Goal: Task Accomplishment & Management: Manage account settings

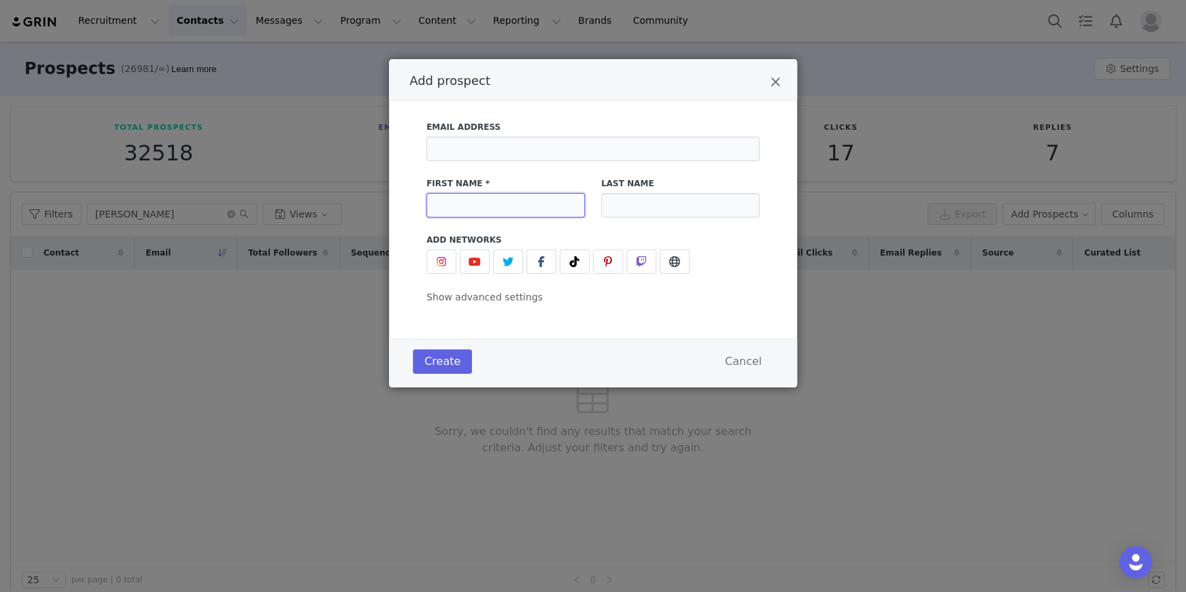
click at [473, 213] on input "Add prospect" at bounding box center [505, 205] width 158 height 24
type input "[PERSON_NAME]"
type input "R"
type input "[PERSON_NAME]"
click at [431, 363] on button "Create" at bounding box center [442, 361] width 59 height 24
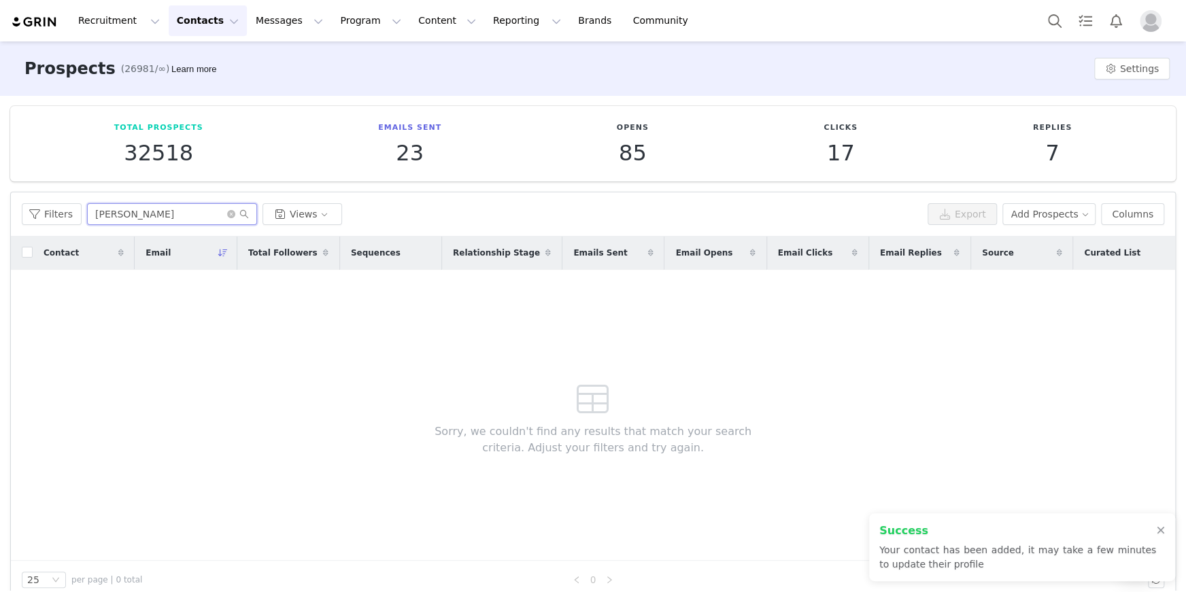
click at [160, 215] on input "kira simpson" at bounding box center [172, 214] width 170 height 22
drag, startPoint x: 125, startPoint y: 214, endPoint x: 46, endPoint y: 207, distance: 79.1
click at [48, 208] on div "Filters kira simpson Views" at bounding box center [472, 214] width 900 height 22
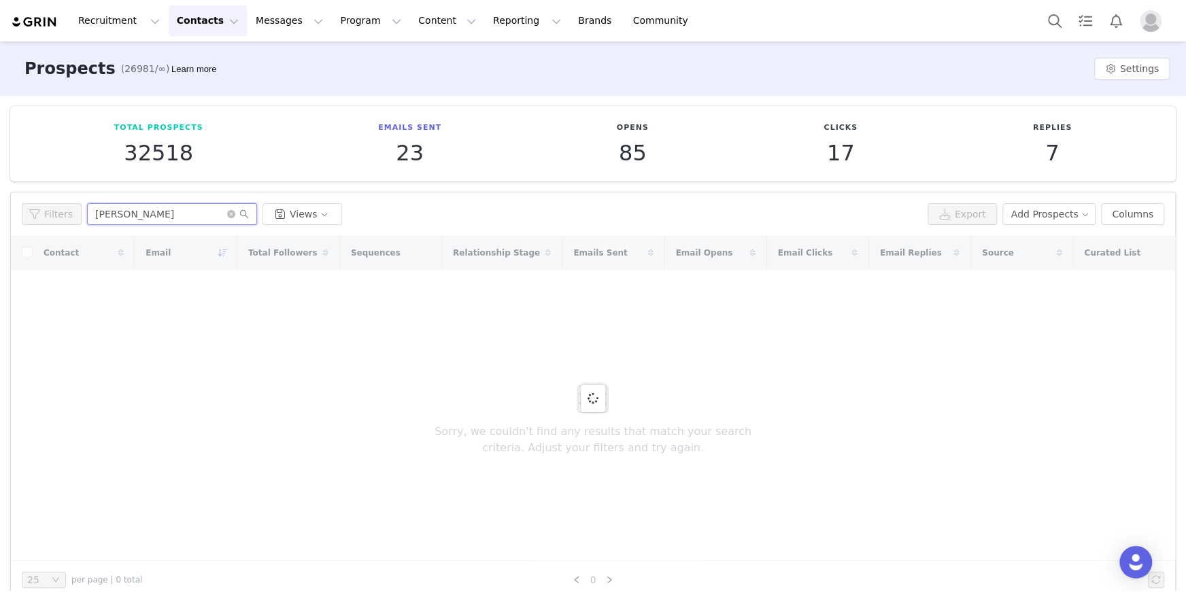
type input "erica ricketts"
click at [149, 351] on div at bounding box center [593, 399] width 1164 height 324
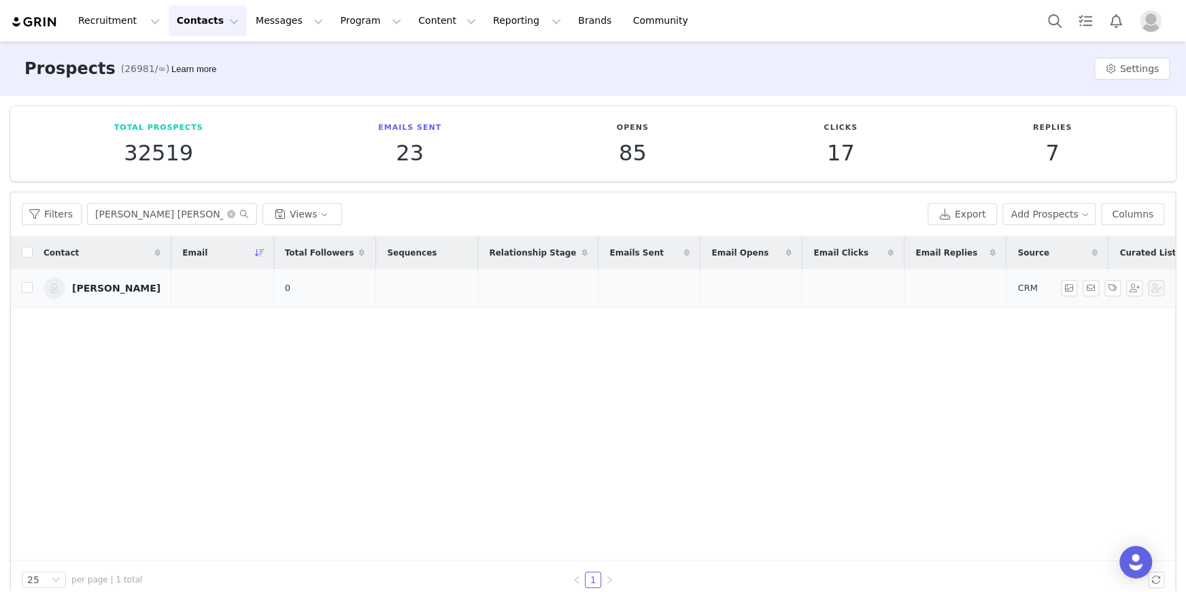
click at [90, 283] on div "[PERSON_NAME]" at bounding box center [116, 288] width 88 height 11
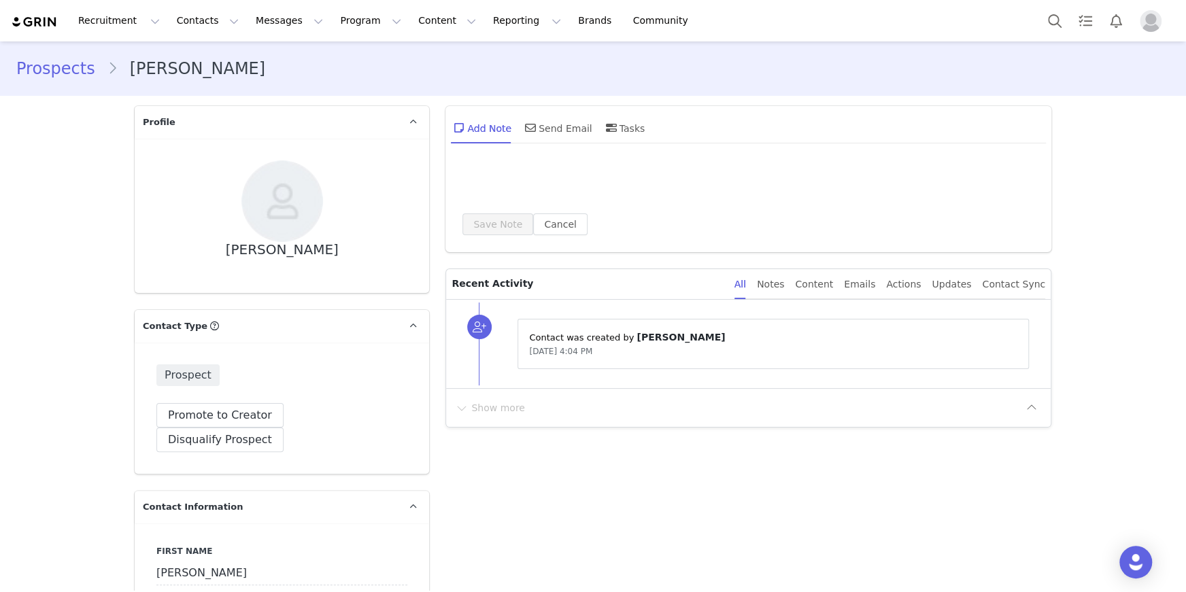
type input "+1 ([GEOGRAPHIC_DATA])"
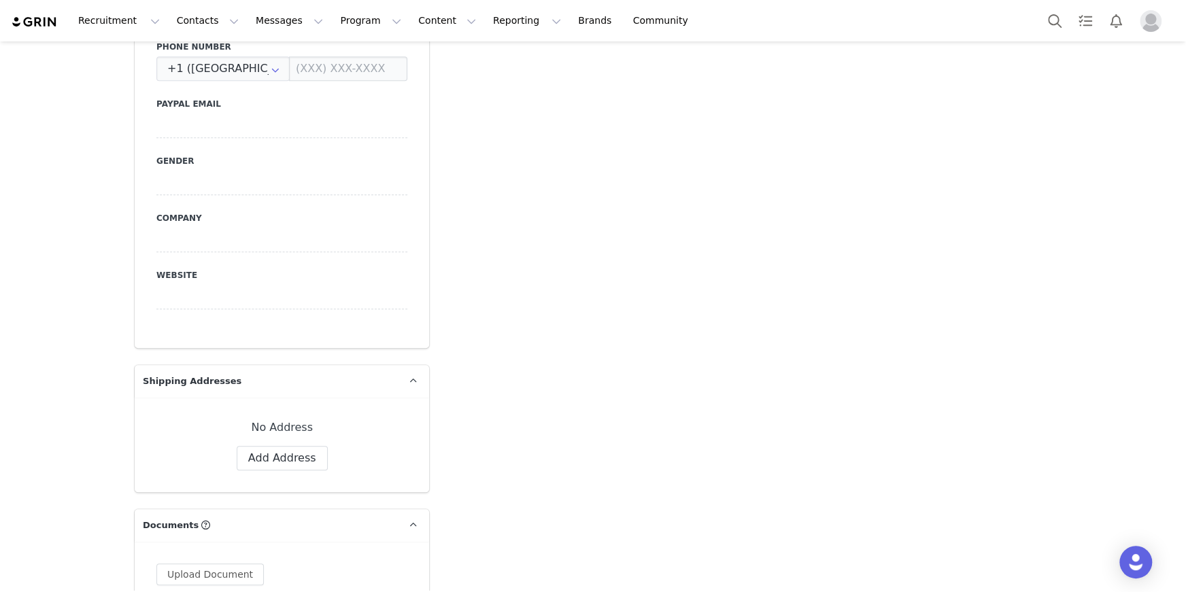
scroll to position [678, 0]
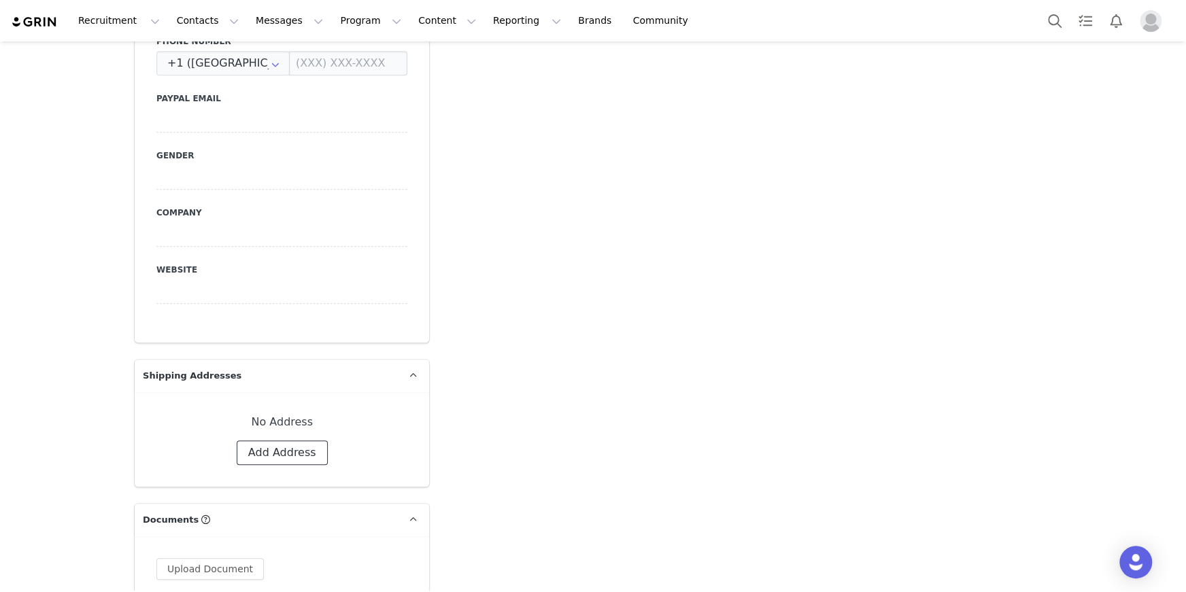
click at [286, 440] on button "Add Address" at bounding box center [282, 452] width 91 height 24
select select
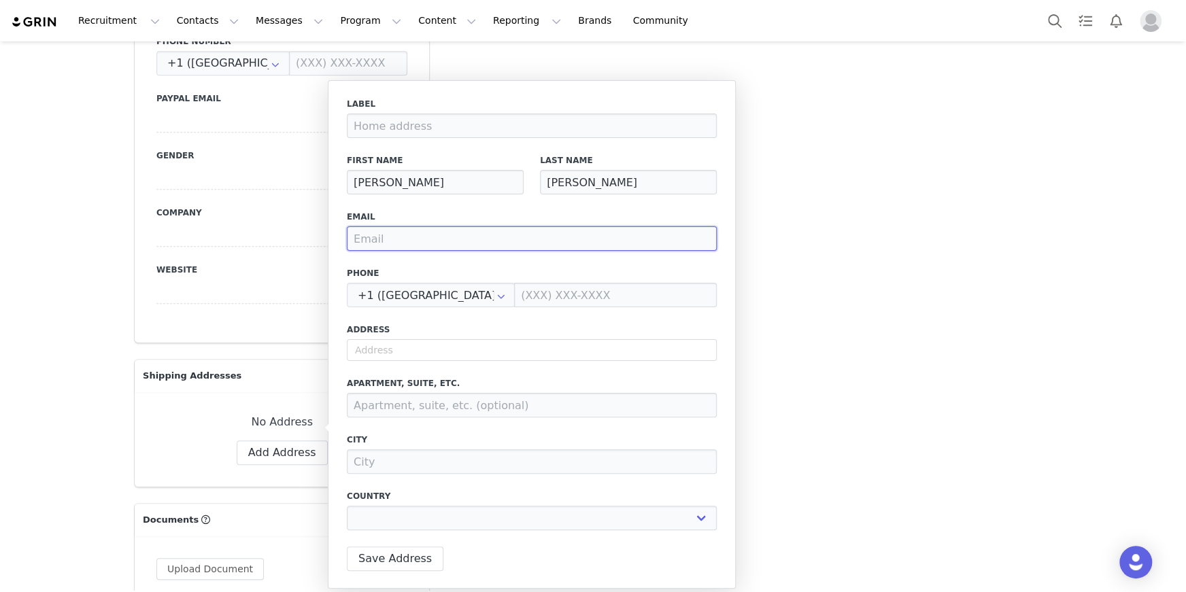
click at [411, 245] on input "email" at bounding box center [532, 238] width 370 height 24
type input "a"
select select
type input "al"
select select
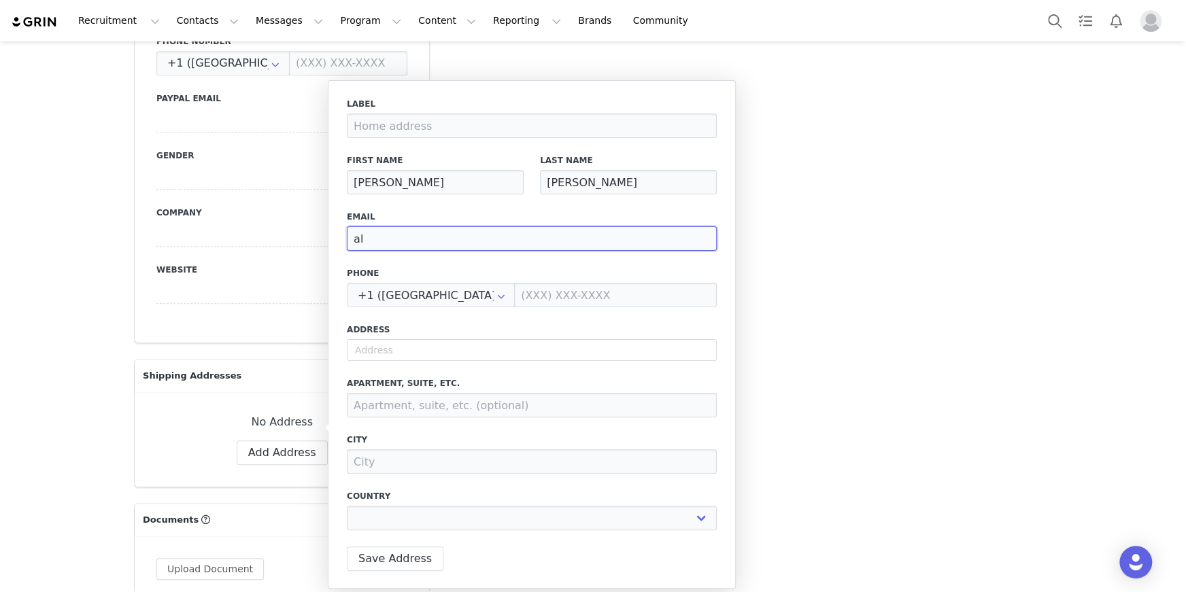
type input "ali"
select select
type input "[PERSON_NAME]"
select select
type input "[PERSON_NAME]"
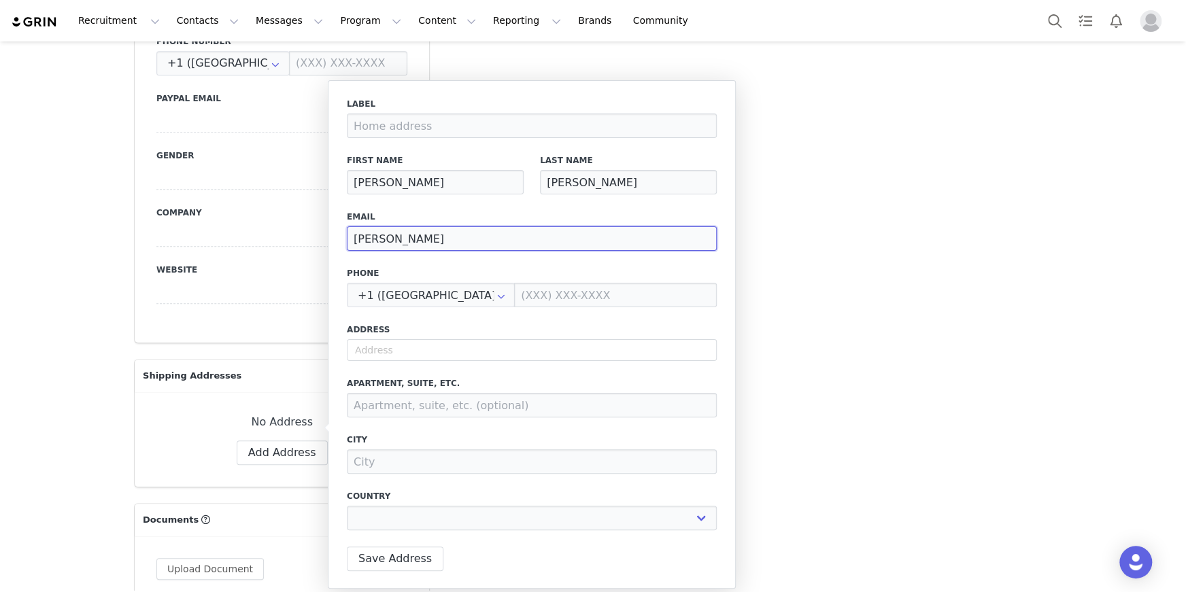
select select
type input "[PERSON_NAME]."
select select
type input "[PERSON_NAME].l"
select select
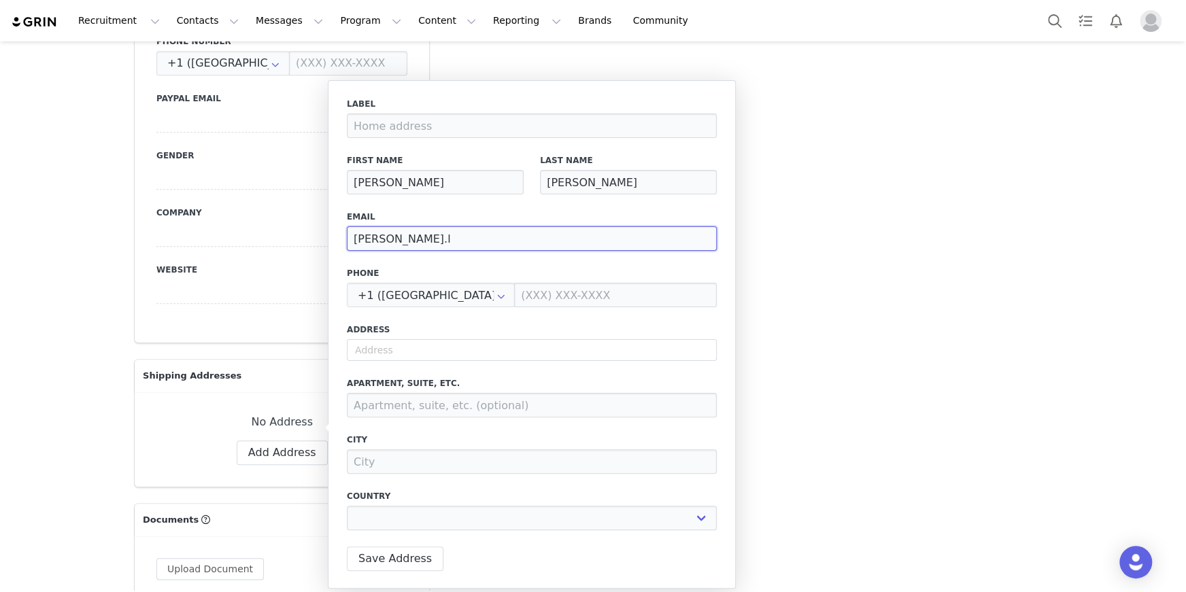
type input "[PERSON_NAME].le"
select select
type input "[PERSON_NAME].[PERSON_NAME]"
select select
type input "[PERSON_NAME].[PERSON_NAME]@"
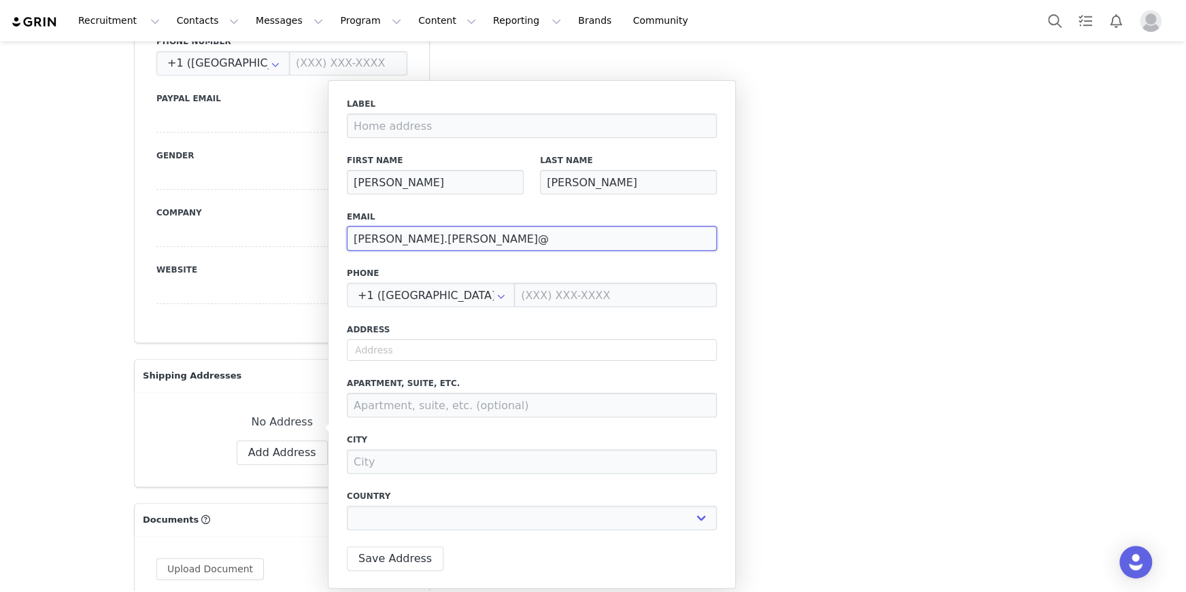
select select
type input "[PERSON_NAME].[PERSON_NAME]@m"
select select
type input "[PERSON_NAME].[PERSON_NAME]@me"
select select
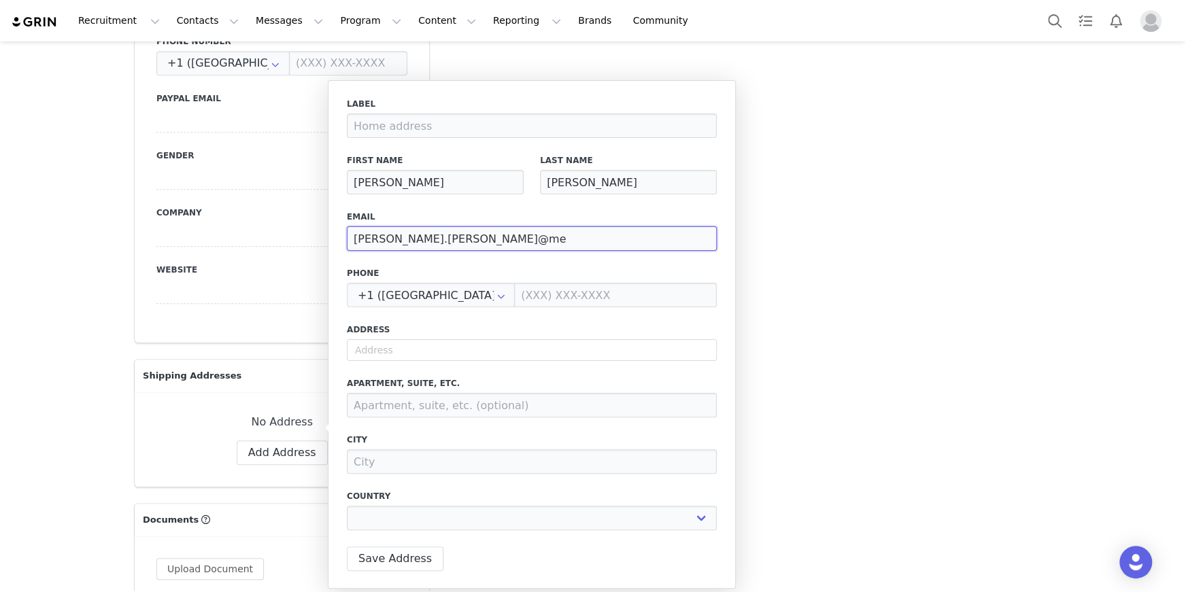
type input "[PERSON_NAME].[PERSON_NAME]@mer"
select select
type input "[PERSON_NAME].[PERSON_NAME]@meri"
select select
type input "[PERSON_NAME].[PERSON_NAME]@merit"
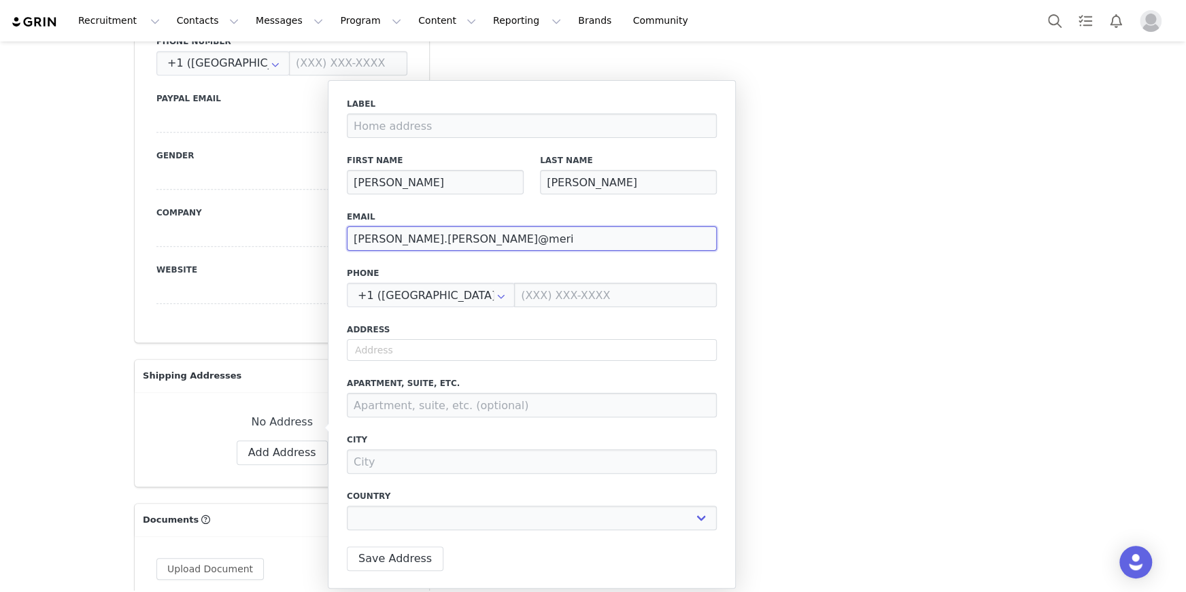
select select
type input "[PERSON_NAME].[PERSON_NAME]@meritb"
select select
type input "[PERSON_NAME].[PERSON_NAME]@meritbe"
select select
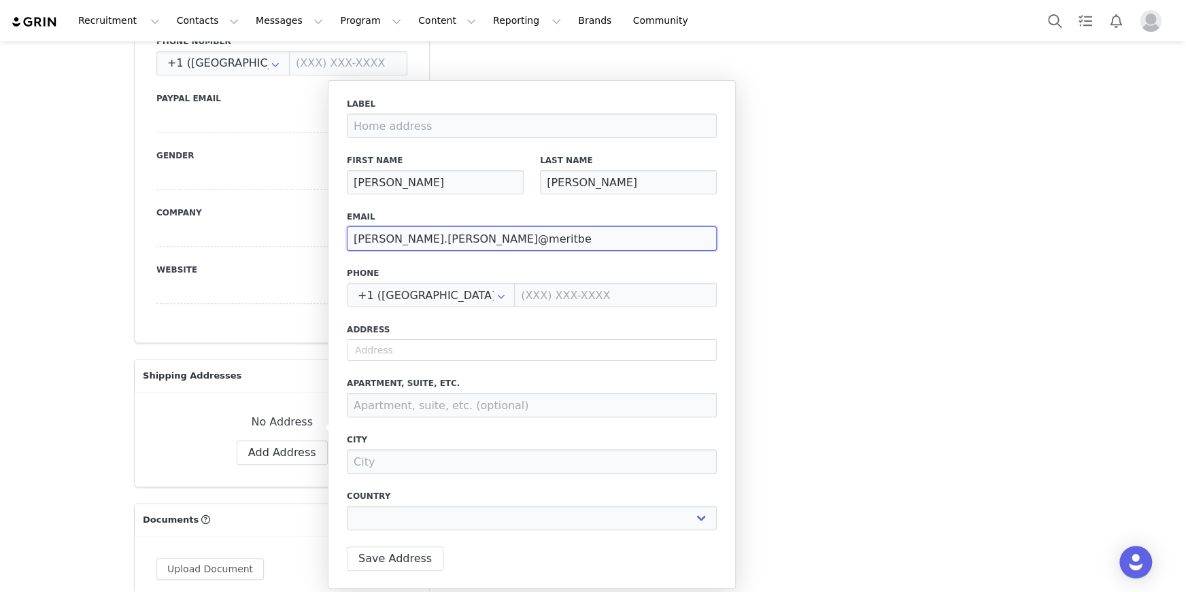
type input "[PERSON_NAME].[PERSON_NAME]@meritbea"
select select
type input "[PERSON_NAME].[PERSON_NAME]@meritbeau"
select select
type input "[PERSON_NAME].[PERSON_NAME]@meritbeaut"
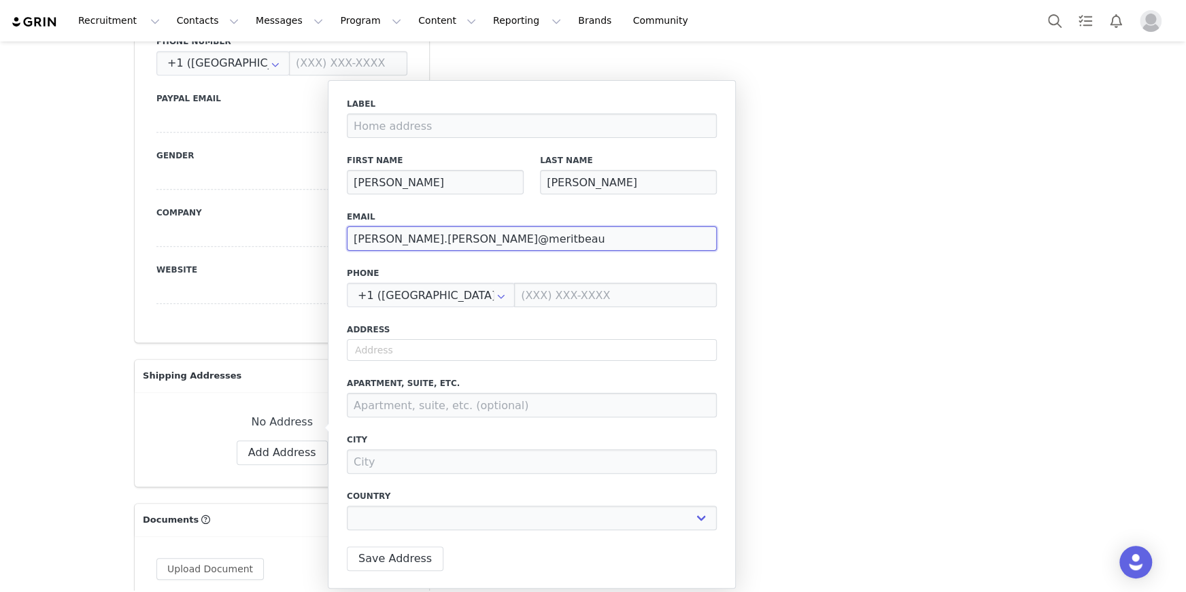
select select
type input "[PERSON_NAME].[PERSON_NAME]@meritbeauty"
select select
type input "[PERSON_NAME].[PERSON_NAME]@meritbeautyc"
select select
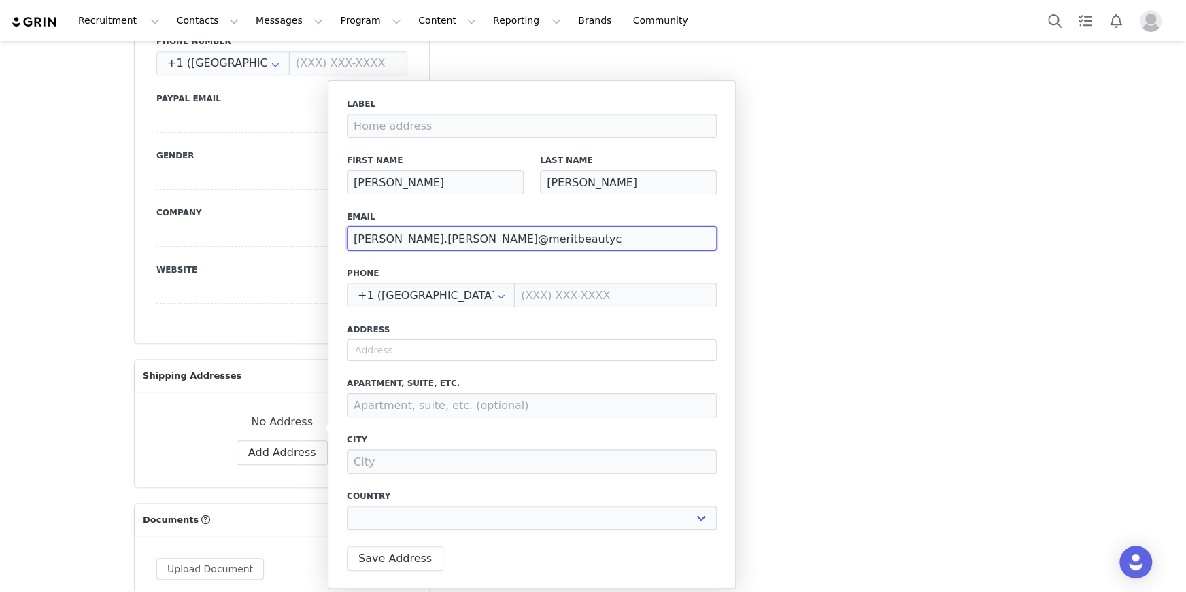
type input "[PERSON_NAME].[PERSON_NAME]@meritbeauty"
select select
type input "[PERSON_NAME].[PERSON_NAME]@meritbeauty."
select select
type input "[PERSON_NAME].[PERSON_NAME]@meritbeauty.c"
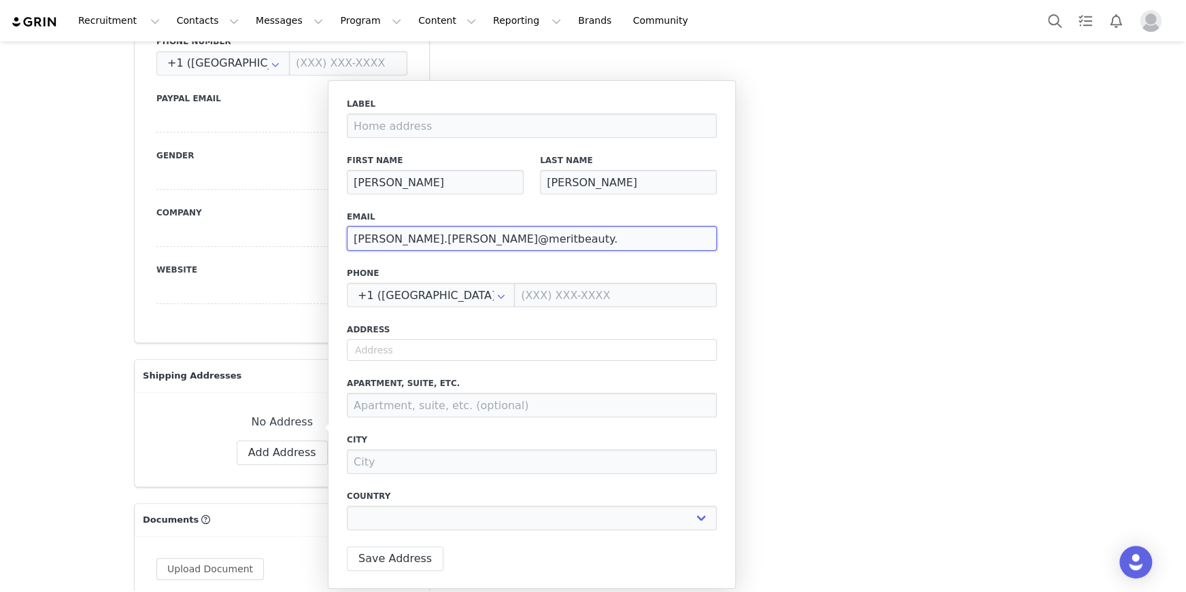
select select
type input "[PERSON_NAME][EMAIL_ADDRESS][PERSON_NAME][DOMAIN_NAME]"
select select
type input "[PERSON_NAME][EMAIL_ADDRESS][PERSON_NAME][DOMAIN_NAME]"
select select
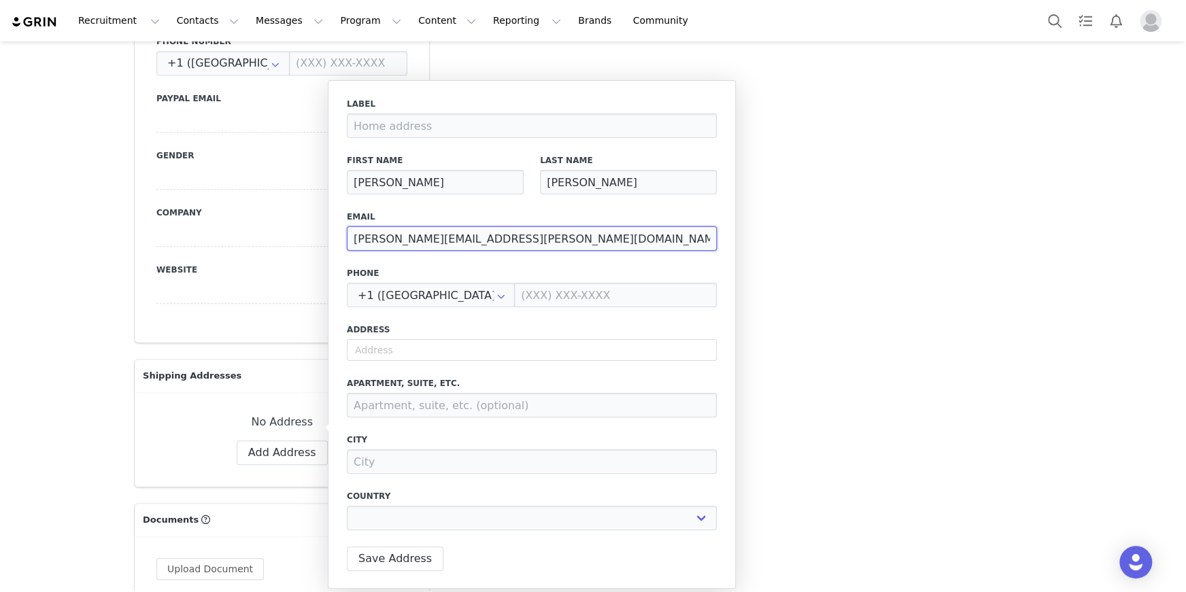
type input "[PERSON_NAME][EMAIL_ADDRESS][PERSON_NAME][DOMAIN_NAME]"
click at [402, 215] on label "Email" at bounding box center [532, 217] width 370 height 12
click at [392, 346] on input "text" at bounding box center [532, 350] width 370 height 22
select select
click at [441, 353] on input "text" at bounding box center [532, 350] width 370 height 22
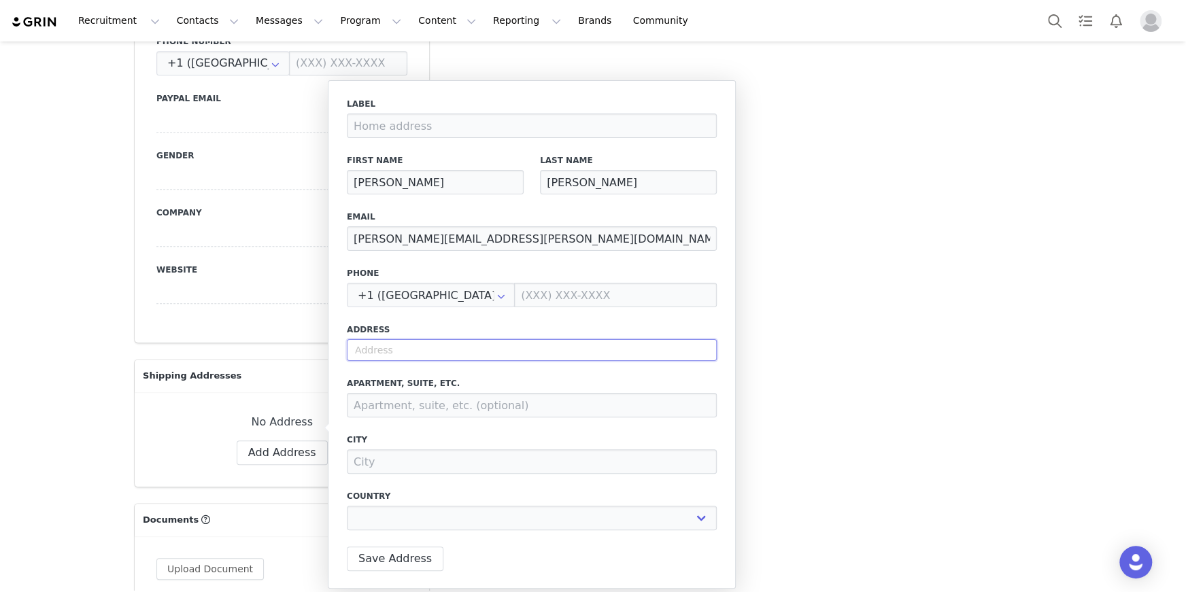
paste input "[STREET_ADDRESS]"
type input "[STREET_ADDRESS]"
select select
type input "25 Dockside Dr"
type input "[GEOGRAPHIC_DATA]"
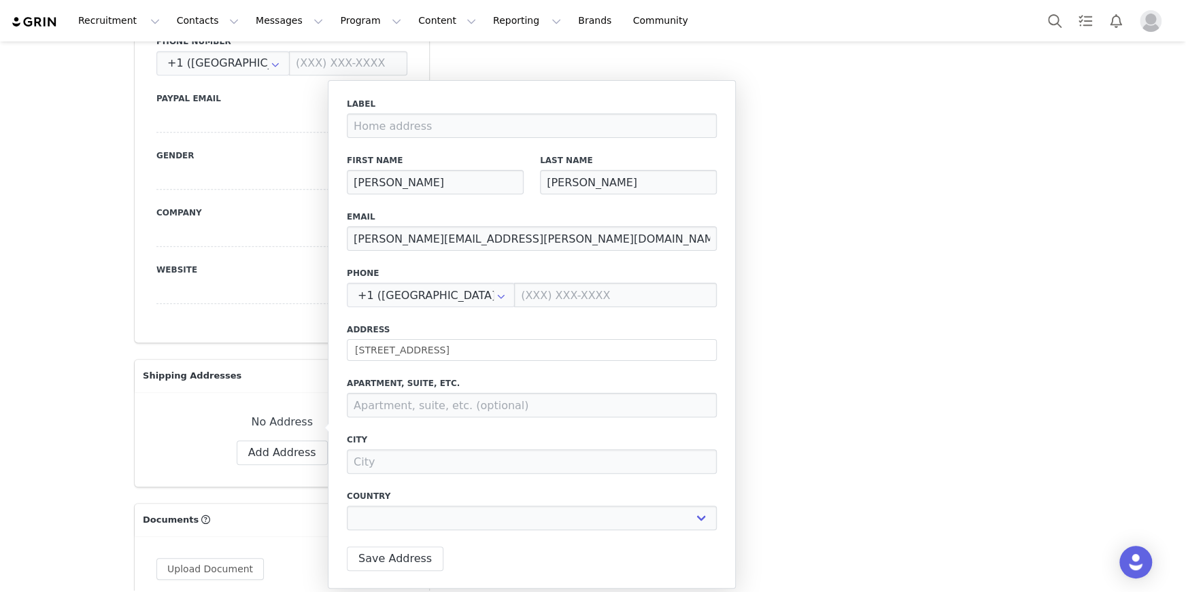
select select "[object Object]"
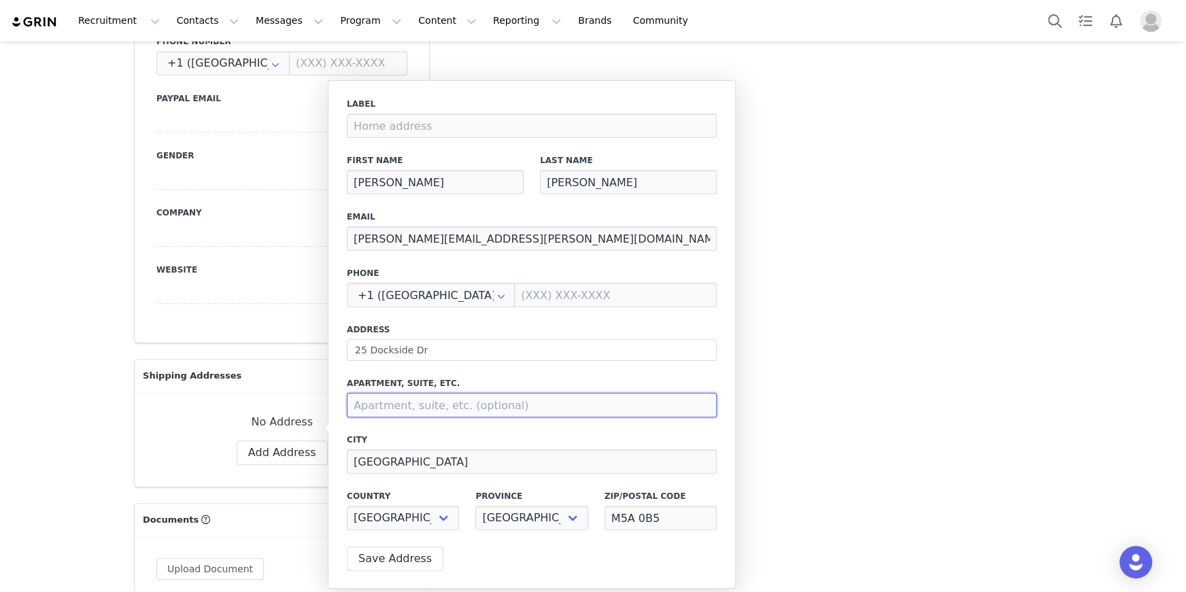
click at [538, 406] on input at bounding box center [532, 405] width 370 height 24
paste input "[STREET_ADDRESS]"
type input "[STREET_ADDRESS]"
drag, startPoint x: 618, startPoint y: 405, endPoint x: 426, endPoint y: 395, distance: 192.6
click at [426, 395] on input "[STREET_ADDRESS]" at bounding box center [532, 405] width 370 height 24
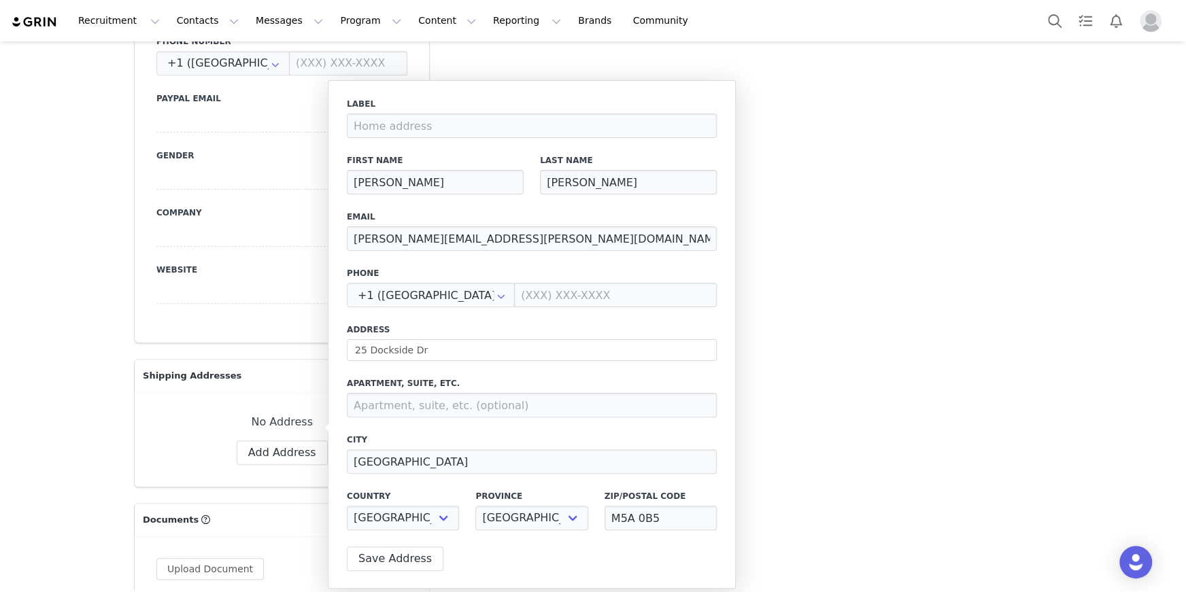
click at [545, 364] on div "Label First Name [PERSON_NAME] Last Name [PERSON_NAME] Email [PERSON_NAME][EMAI…" at bounding box center [532, 318] width 370 height 440
click at [383, 558] on button "Save Address" at bounding box center [395, 559] width 97 height 24
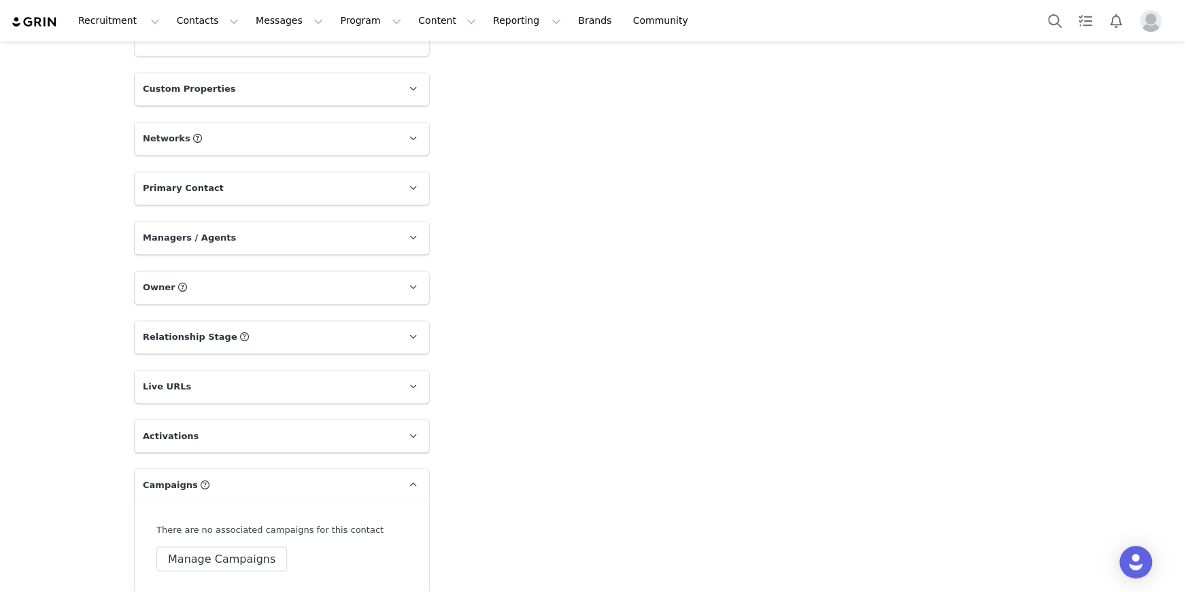
scroll to position [1312, 0]
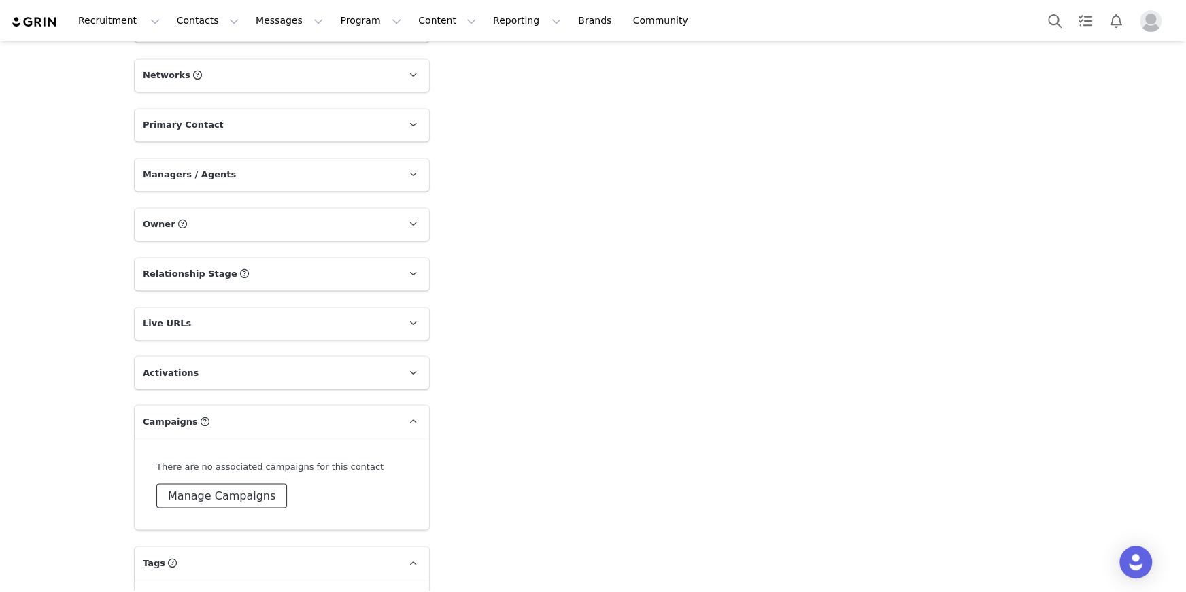
click at [248, 487] on button "Manage Campaigns" at bounding box center [221, 495] width 131 height 24
click at [247, 476] on input at bounding box center [281, 480] width 233 height 24
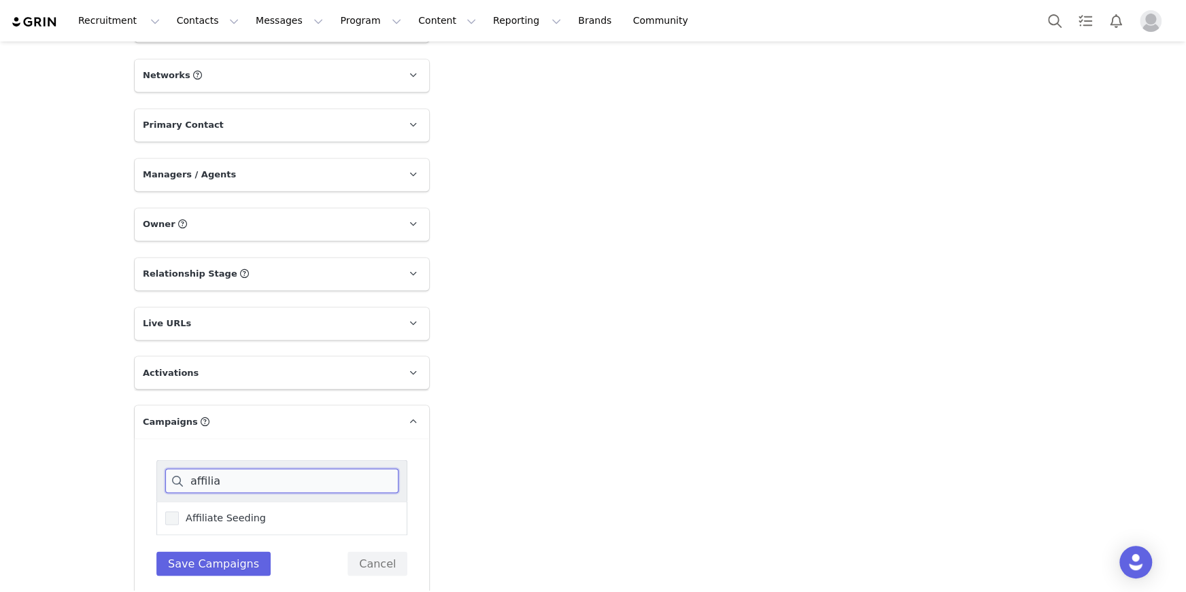
type input "affilia"
drag, startPoint x: 220, startPoint y: 508, endPoint x: 212, endPoint y: 523, distance: 16.1
click at [219, 511] on span "Affiliate Seeding" at bounding box center [222, 517] width 87 height 13
click at [179, 511] on input "Affiliate Seeding" at bounding box center [179, 511] width 0 height 0
click at [199, 551] on button "Save Campaigns" at bounding box center [213, 563] width 114 height 24
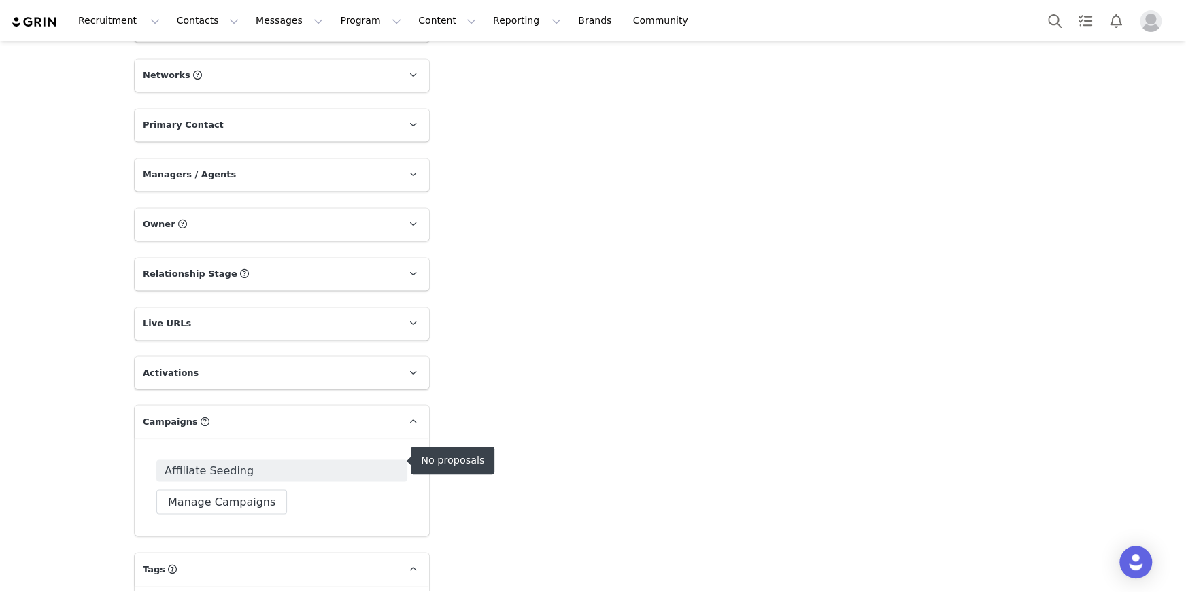
click at [226, 462] on span "Affiliate Seeding" at bounding box center [209, 470] width 89 height 16
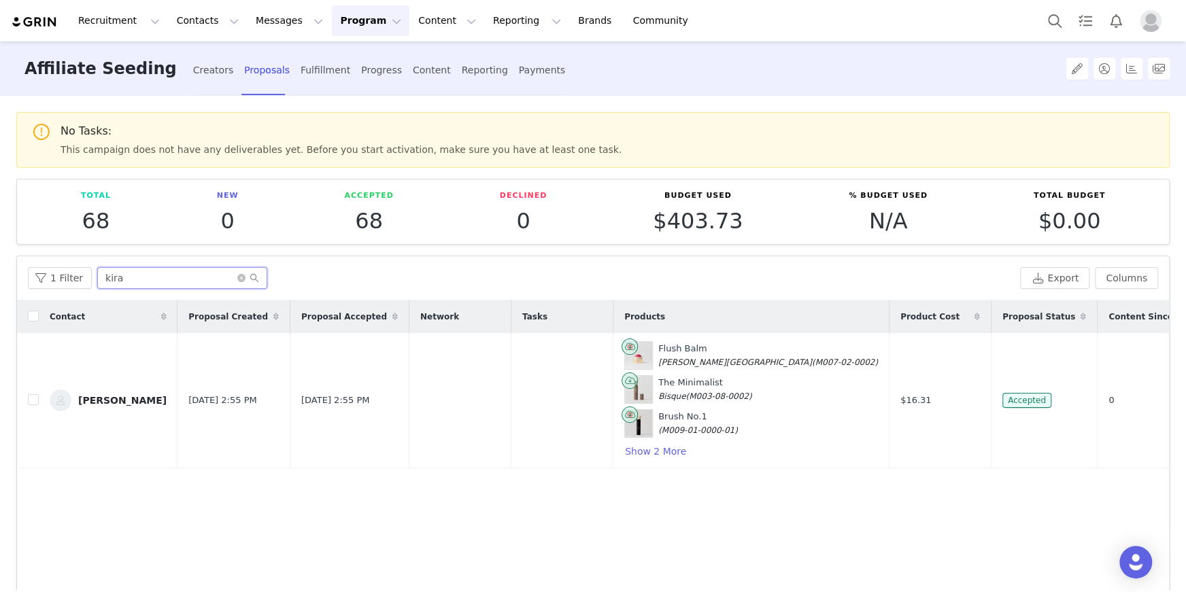
drag, startPoint x: 151, startPoint y: 282, endPoint x: 92, endPoint y: 262, distance: 62.6
click at [92, 262] on div "1 Filter kira Export Columns" at bounding box center [593, 278] width 1152 height 44
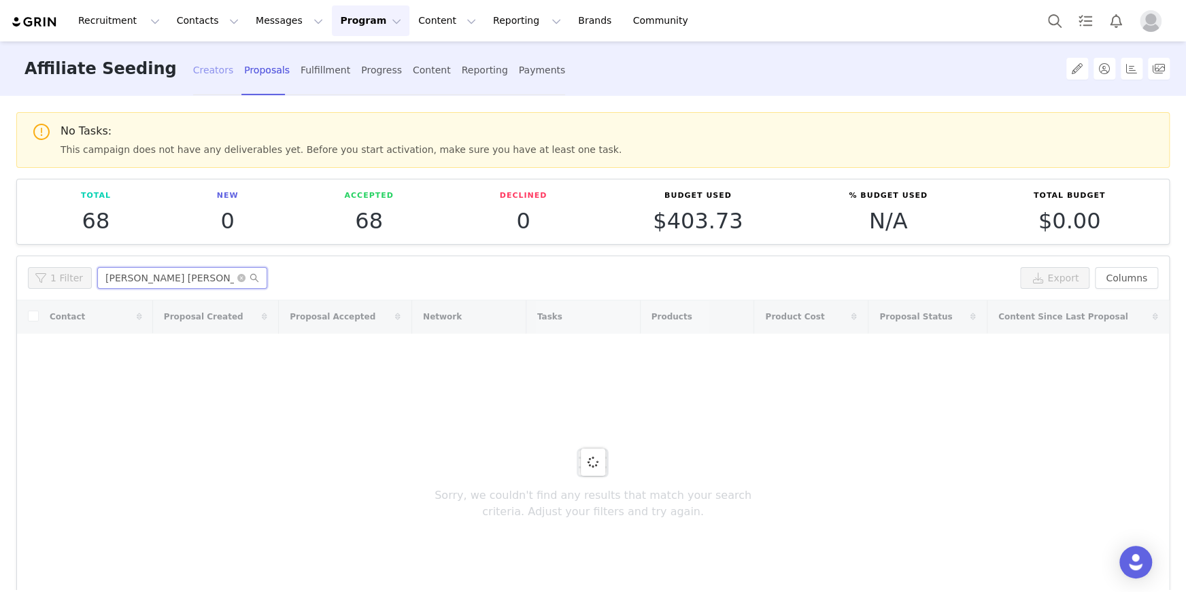
type input "[PERSON_NAME] [PERSON_NAME]"
click at [193, 85] on div "Creators" at bounding box center [213, 70] width 41 height 36
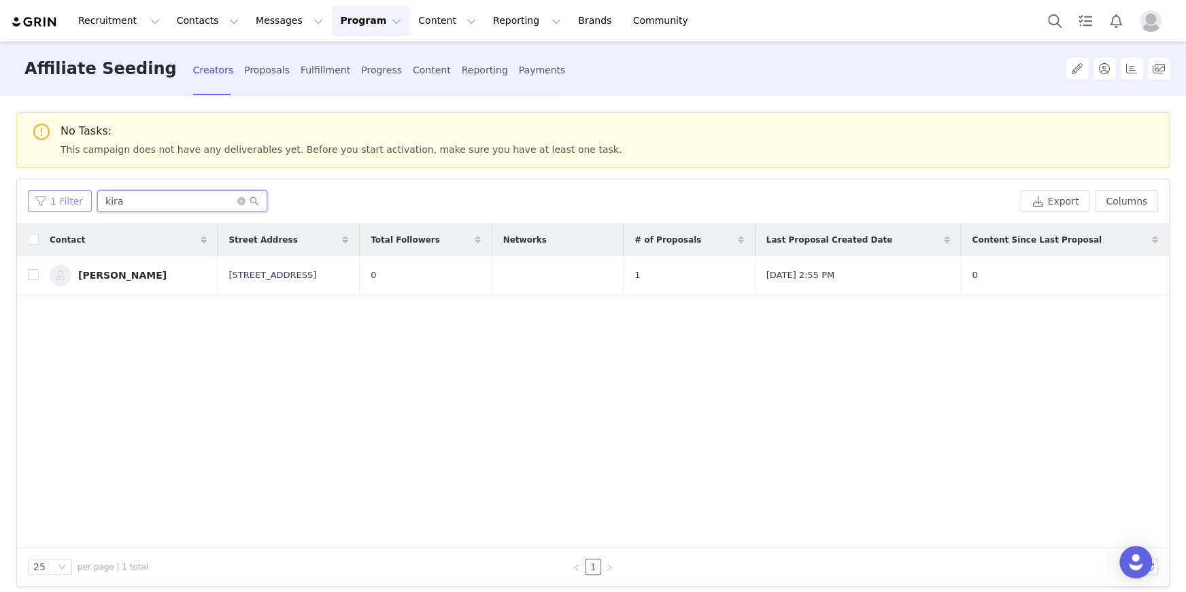
drag, startPoint x: 119, startPoint y: 203, endPoint x: 32, endPoint y: 198, distance: 87.1
click at [32, 198] on div "1 Filter kira" at bounding box center [521, 201] width 986 height 22
type input "[PERSON_NAME] [PERSON_NAME]"
click at [1120, 276] on button "button" at bounding box center [1128, 275] width 16 height 16
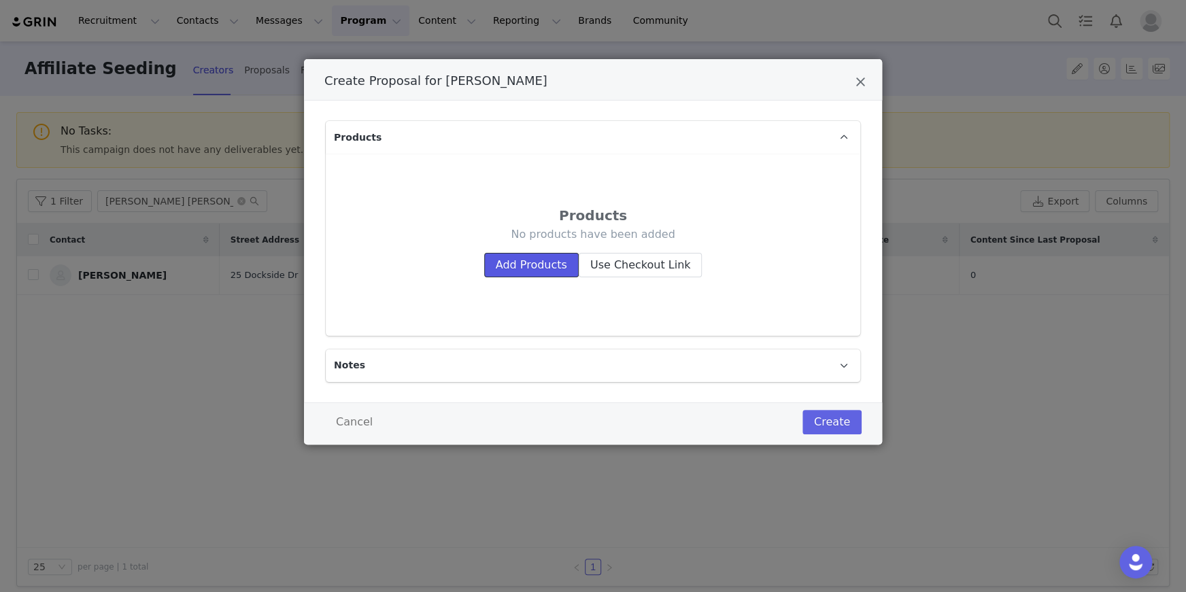
click at [537, 273] on button "Add Products" at bounding box center [531, 265] width 94 height 24
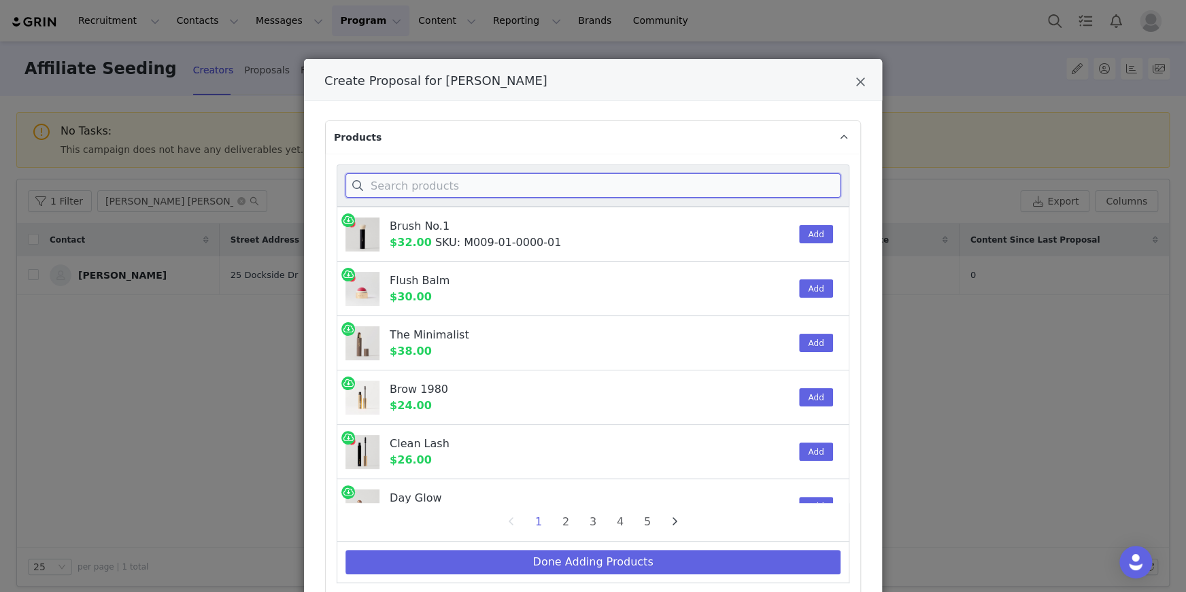
click at [466, 188] on input "Create Proposal for Erica Ricketts" at bounding box center [592, 185] width 495 height 24
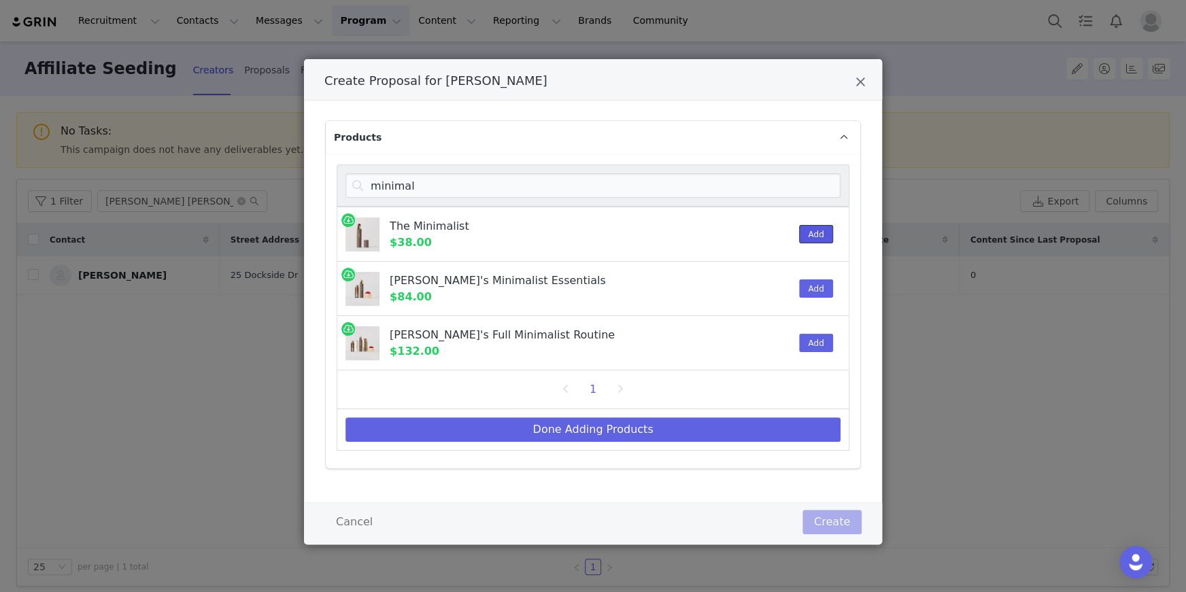
click at [801, 234] on button "Add" at bounding box center [815, 234] width 33 height 18
click at [382, 150] on p "Products" at bounding box center [577, 137] width 502 height 33
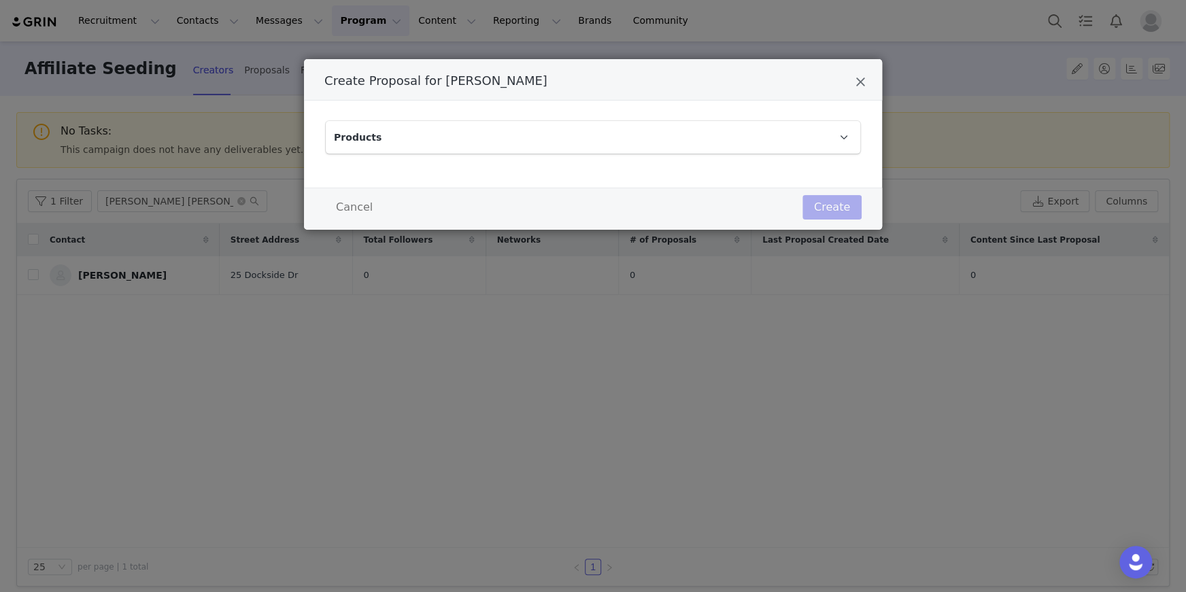
click at [684, 158] on div "Products minimal The Minimalist $38.00 1 Add [PERSON_NAME]'s Minimalist Essenti…" at bounding box center [593, 144] width 578 height 87
click at [678, 138] on p "Products" at bounding box center [577, 137] width 502 height 33
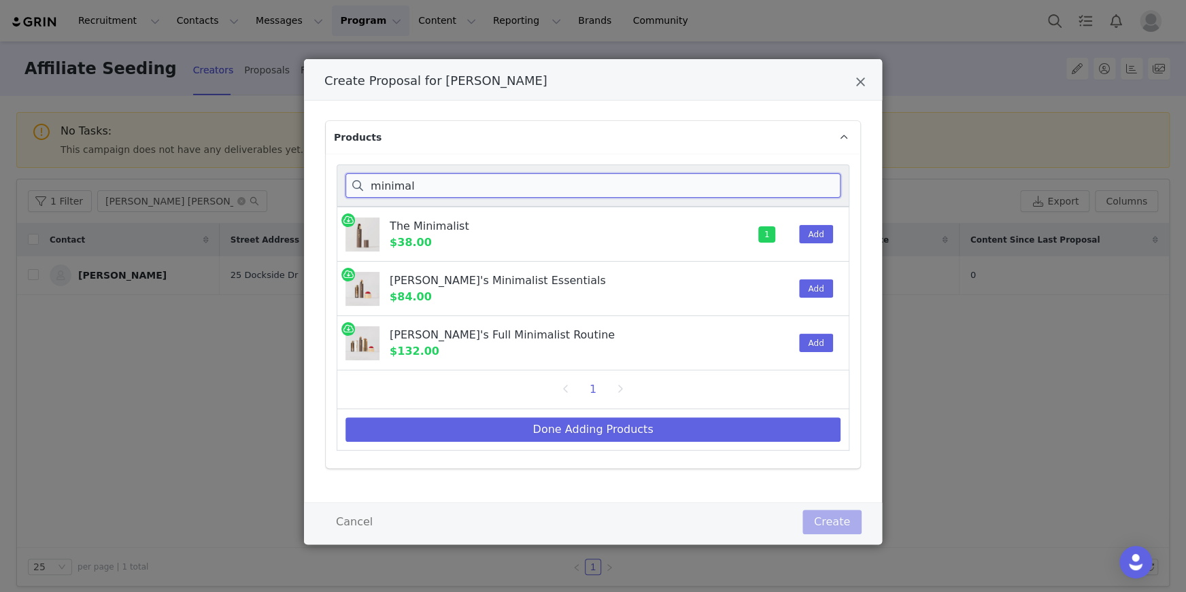
drag, startPoint x: 445, startPoint y: 190, endPoint x: 319, endPoint y: 188, distance: 126.5
click at [330, 186] on div "minimal The Minimalist $38.00 1 Add [PERSON_NAME]'s Minimalist Essentials $84.0…" at bounding box center [593, 311] width 534 height 315
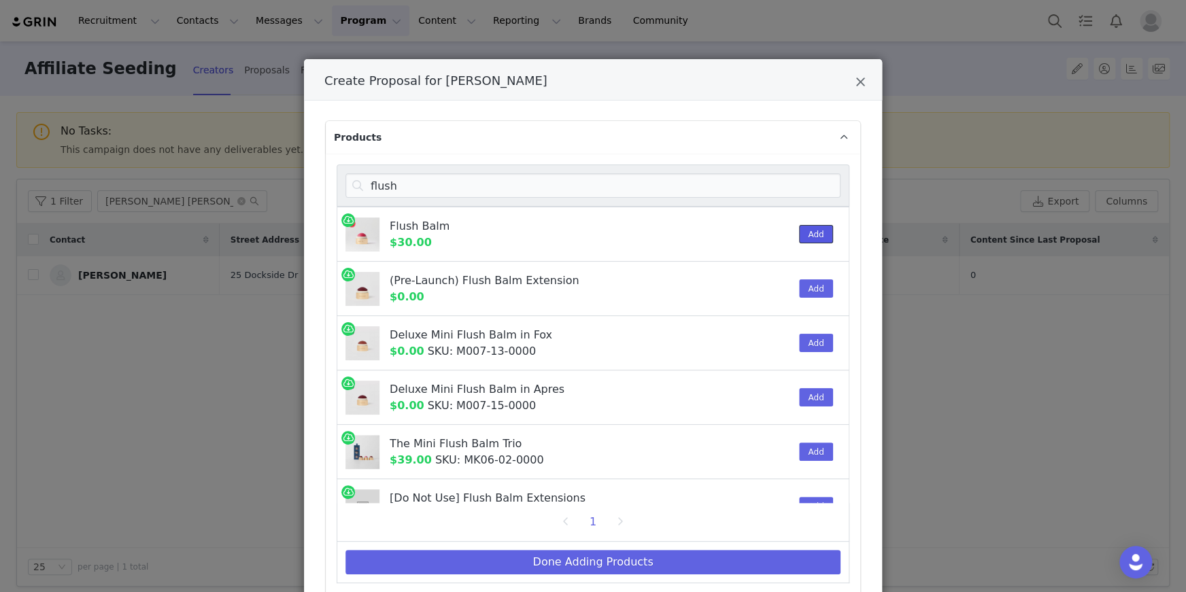
click at [799, 235] on button "Add" at bounding box center [815, 234] width 33 height 18
click at [423, 188] on input "flush" at bounding box center [592, 185] width 495 height 24
drag, startPoint x: 417, startPoint y: 189, endPoint x: 313, endPoint y: 177, distance: 105.4
click at [324, 177] on div "Products flush Flush Balm $30.00 1 Add (Pre-Launch) Flush Balm Extension $0.00 …" at bounding box center [592, 361] width 537 height 480
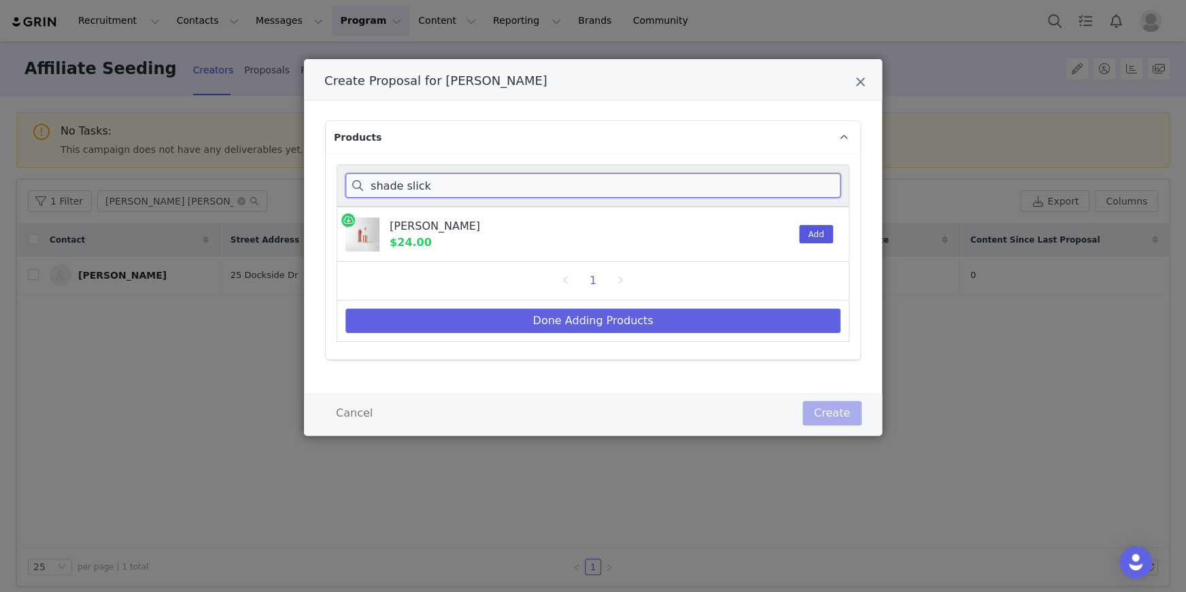
type input "shade slick"
click at [808, 226] on button "Add" at bounding box center [815, 234] width 33 height 18
click at [432, 181] on input "shade slick" at bounding box center [592, 185] width 495 height 24
click at [353, 176] on input "shade slick" at bounding box center [592, 185] width 495 height 24
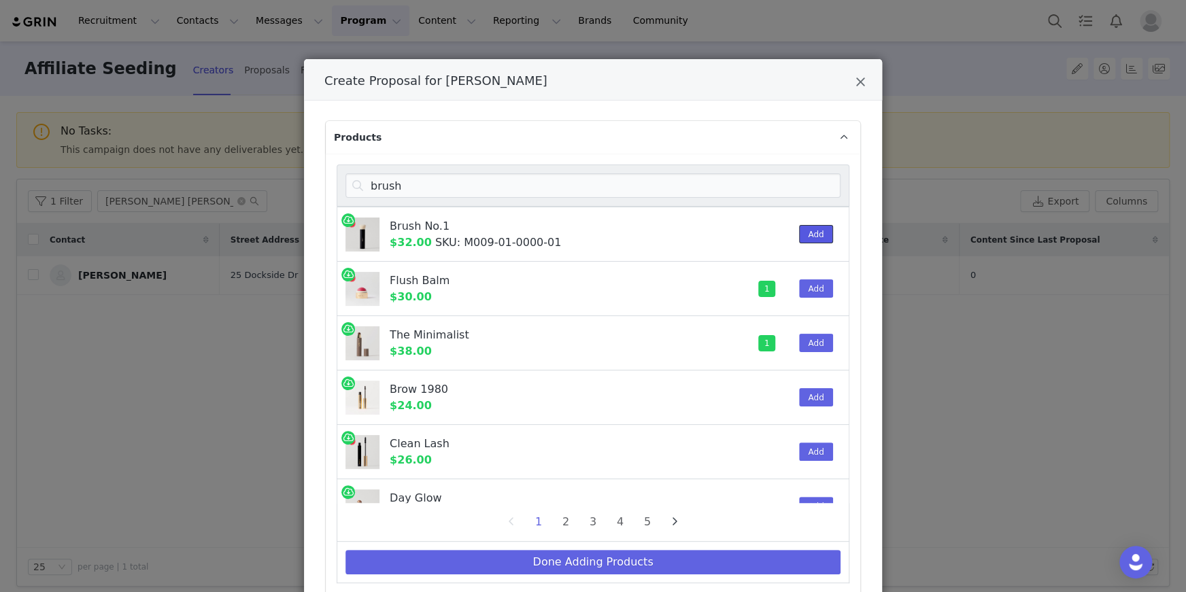
click at [810, 232] on button "Add" at bounding box center [815, 234] width 33 height 18
click at [435, 191] on input "brush" at bounding box center [592, 185] width 495 height 24
drag, startPoint x: 370, startPoint y: 183, endPoint x: 259, endPoint y: 163, distance: 113.2
click at [258, 163] on div "Create Proposal for [PERSON_NAME] Products brush Brush No.1 $32.00 SKU: M009-01…" at bounding box center [593, 296] width 1186 height 592
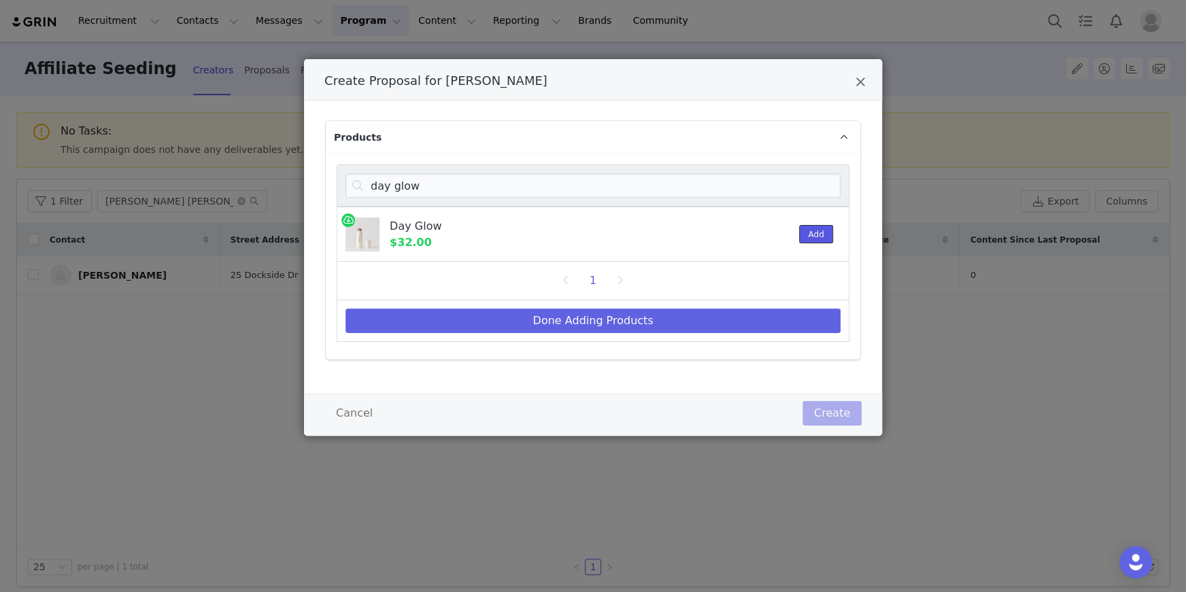
click at [818, 234] on button "Add" at bounding box center [815, 234] width 33 height 18
drag, startPoint x: 392, startPoint y: 180, endPoint x: 464, endPoint y: 179, distance: 72.1
click at [394, 180] on input "day glow" at bounding box center [592, 185] width 495 height 24
drag, startPoint x: 440, startPoint y: 185, endPoint x: 325, endPoint y: 180, distance: 115.7
click at [326, 180] on div "day glow Day Glow $32.00 1 Add 1 Done Adding Products" at bounding box center [593, 257] width 534 height 206
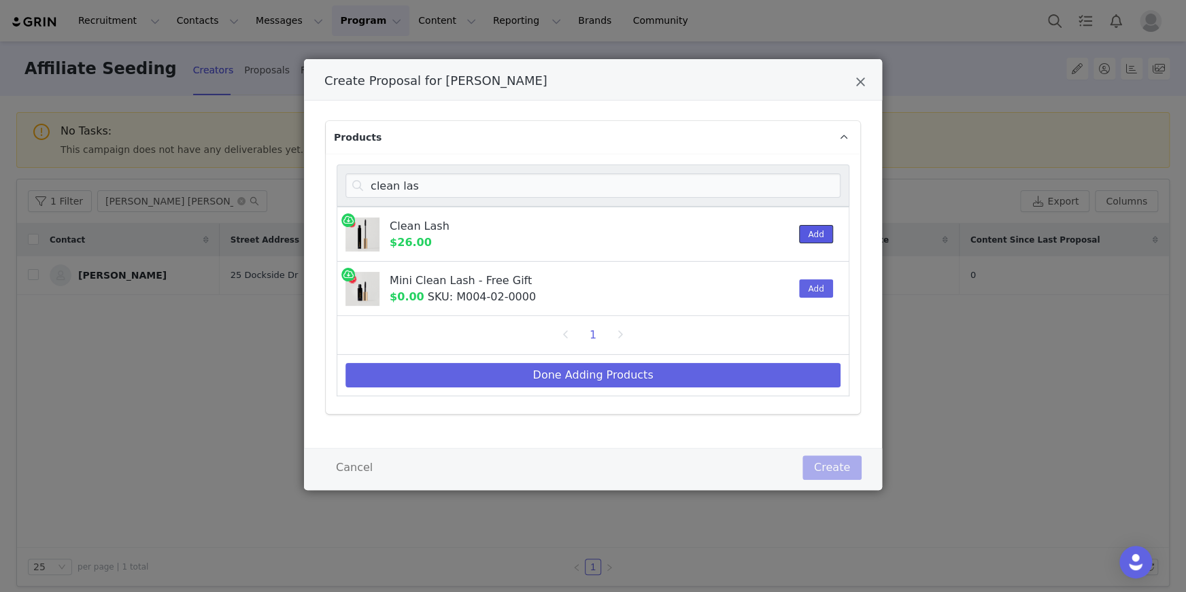
click at [811, 233] on button "Add" at bounding box center [815, 234] width 33 height 18
click at [436, 173] on input "clean las" at bounding box center [592, 185] width 495 height 24
drag, startPoint x: 436, startPoint y: 186, endPoint x: 341, endPoint y: 183, distance: 95.2
click at [365, 186] on input "clean las" at bounding box center [592, 185] width 495 height 24
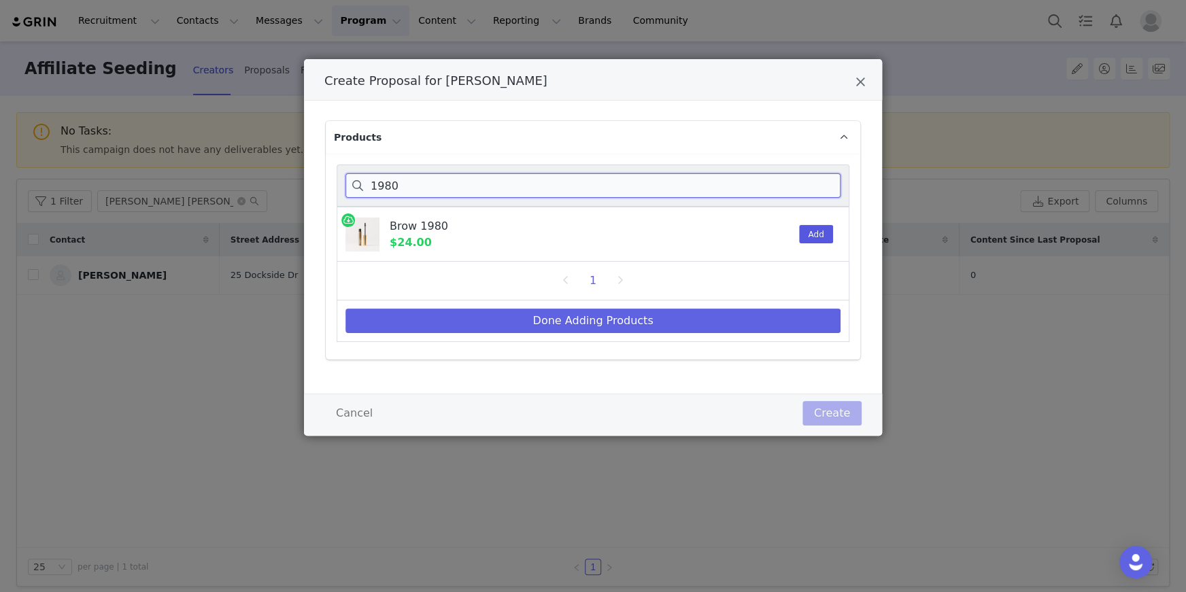
type input "1980"
click at [804, 237] on button "Add" at bounding box center [815, 234] width 33 height 18
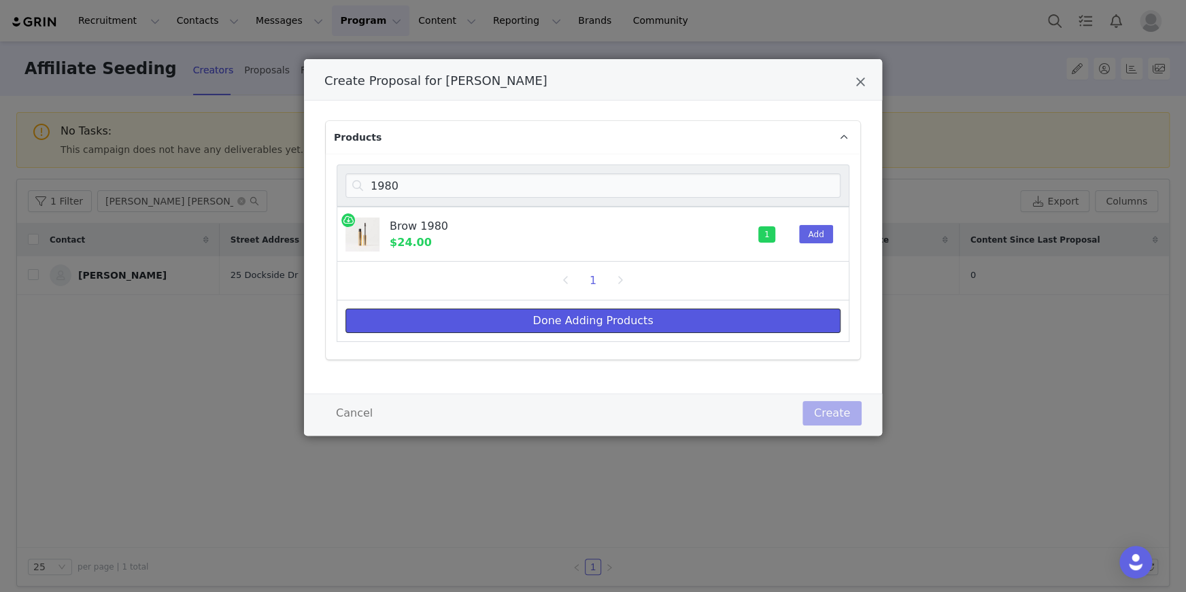
click at [675, 317] on button "Done Adding Products" at bounding box center [592, 321] width 495 height 24
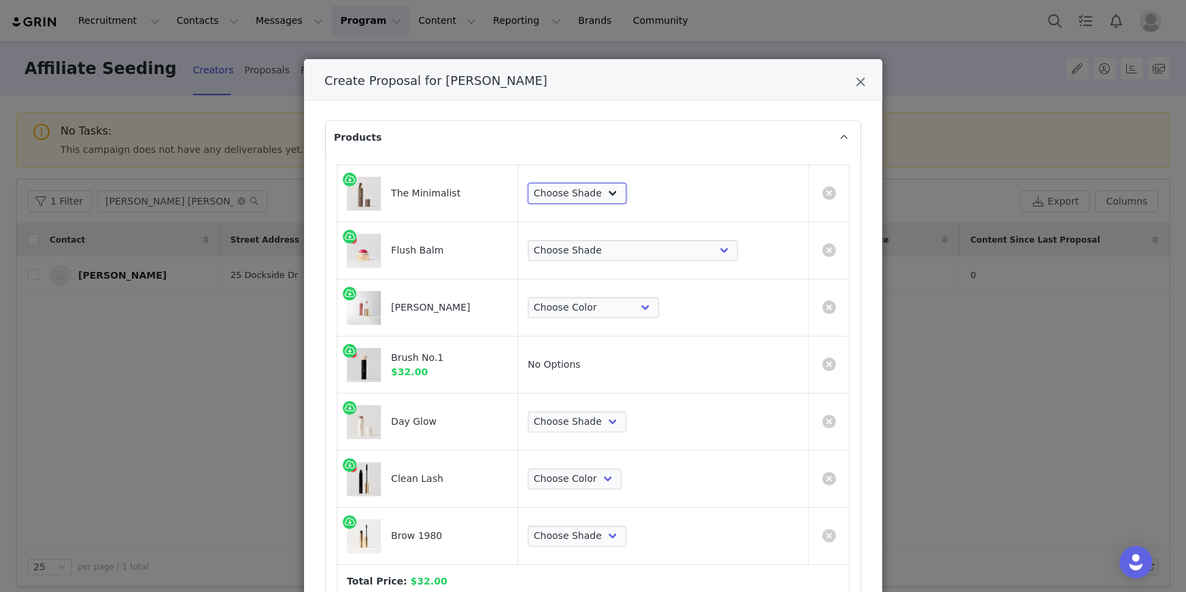
click at [612, 196] on select "Choose Shade Umber Sepia Tiger Eye Cacao Sienna Chestnut [PERSON_NAME] Khaki Ca…" at bounding box center [576, 194] width 99 height 22
select select "5273098"
click at [590, 183] on select "Choose Shade Umber Sepia Tiger Eye Cacao Sienna Chestnut [PERSON_NAME] Khaki Ca…" at bounding box center [576, 194] width 99 height 22
click at [857, 80] on icon "Close" at bounding box center [860, 82] width 10 height 14
